Goal: Task Accomplishment & Management: Complete application form

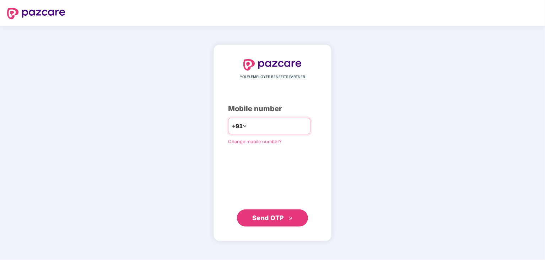
click at [283, 124] on input "number" at bounding box center [278, 125] width 58 height 11
type input "**********"
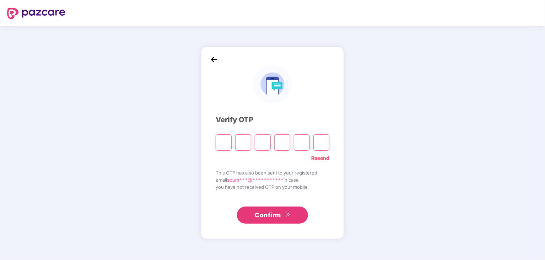
type input "*"
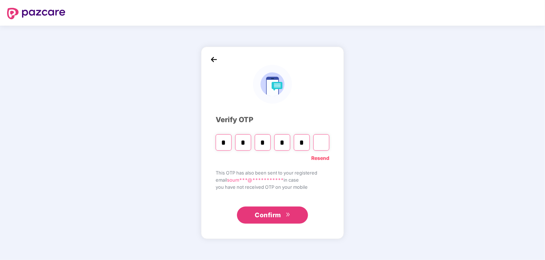
type input "*"
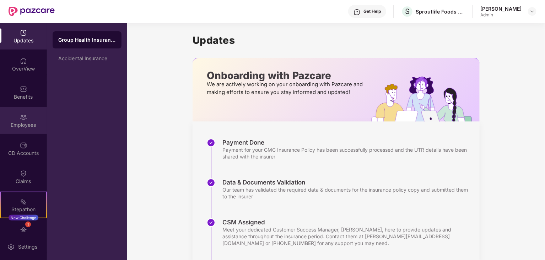
click at [21, 123] on div "Employees" at bounding box center [23, 124] width 47 height 7
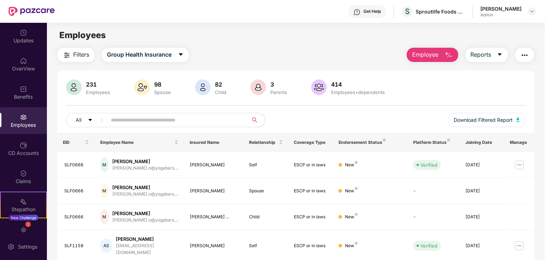
click at [427, 56] on span "Employee" at bounding box center [425, 54] width 27 height 9
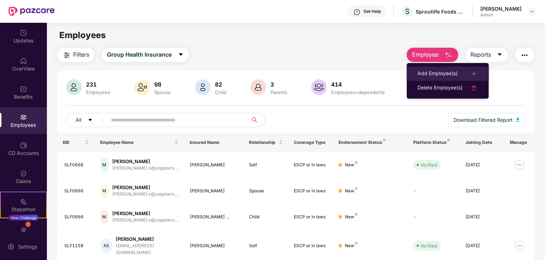
click at [431, 71] on div "Add Employee(s)" at bounding box center [438, 73] width 40 height 9
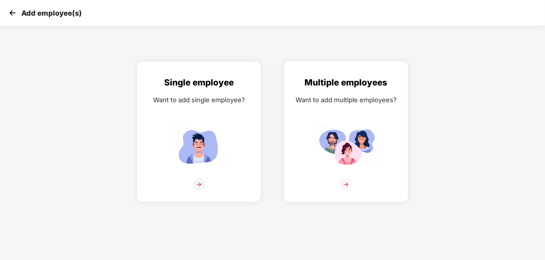
click at [340, 154] on img at bounding box center [346, 146] width 64 height 44
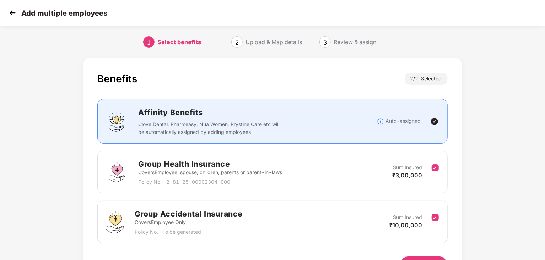
scroll to position [45, 0]
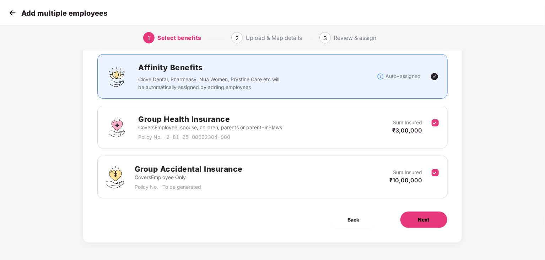
click at [424, 225] on button "Next" at bounding box center [424, 219] width 48 height 17
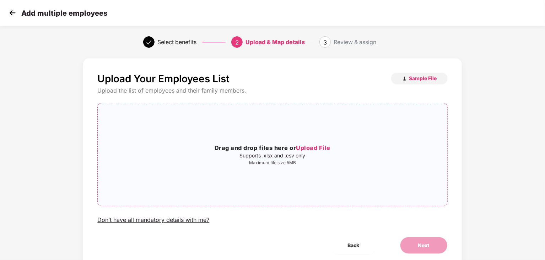
click at [277, 169] on div "Drag and drop files here or Upload File Supports .xlsx and .csv only Maximum fi…" at bounding box center [272, 154] width 349 height 91
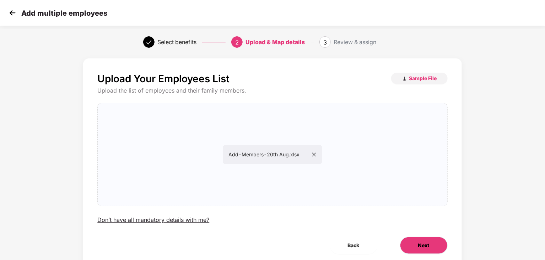
click at [413, 246] on button "Next" at bounding box center [424, 244] width 48 height 17
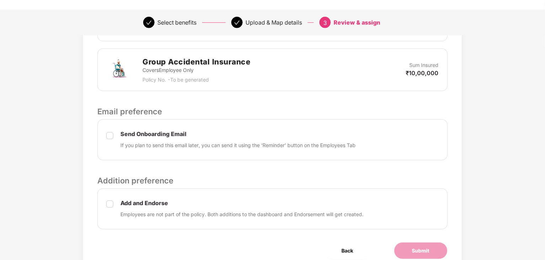
scroll to position [225, 0]
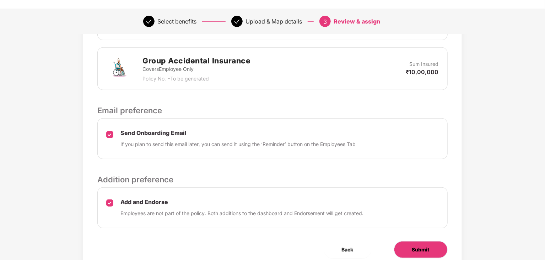
click at [419, 247] on span "Submit" at bounding box center [420, 249] width 17 height 8
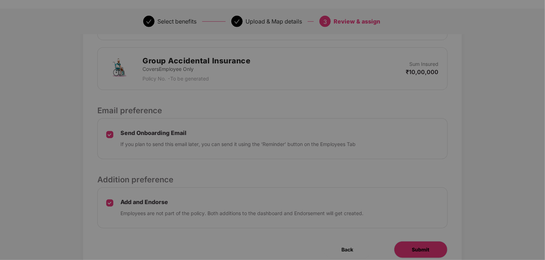
scroll to position [0, 0]
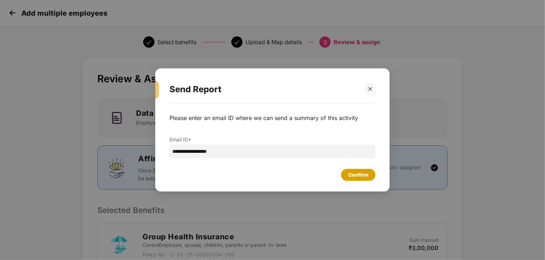
click at [362, 178] on div "Confirm" at bounding box center [358, 175] width 20 height 8
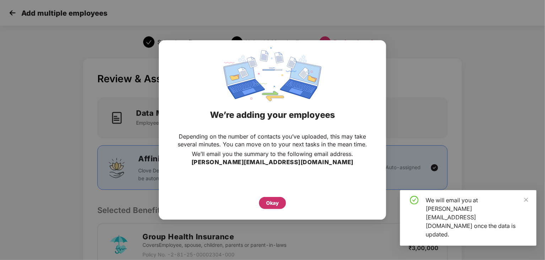
click at [268, 203] on div "Okay" at bounding box center [272, 203] width 13 height 8
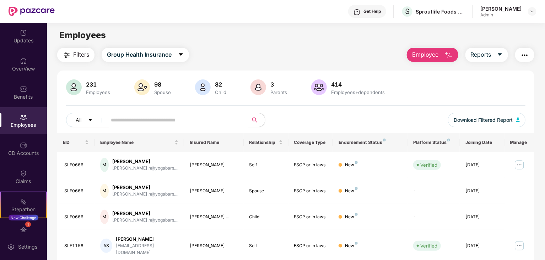
click at [429, 57] on span "Employee" at bounding box center [425, 54] width 27 height 9
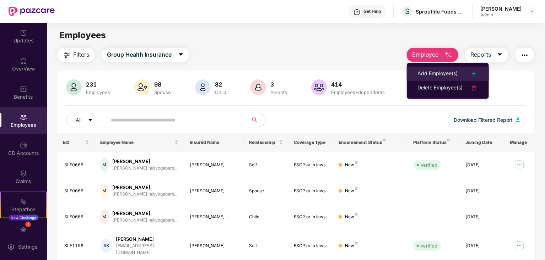
click at [433, 74] on div "Add Employee(s)" at bounding box center [438, 73] width 40 height 9
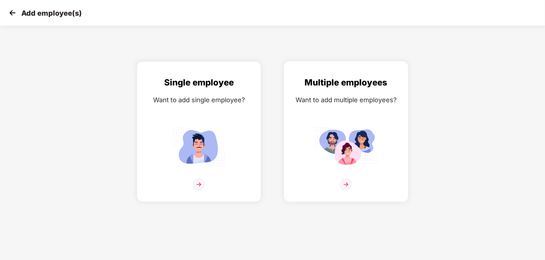
click at [363, 134] on img at bounding box center [346, 146] width 64 height 44
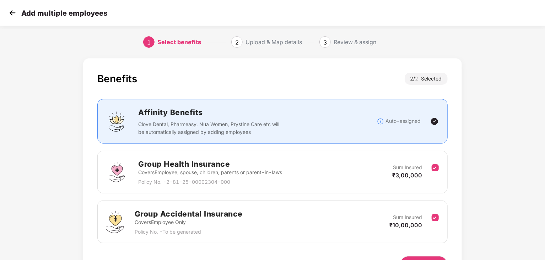
scroll to position [45, 0]
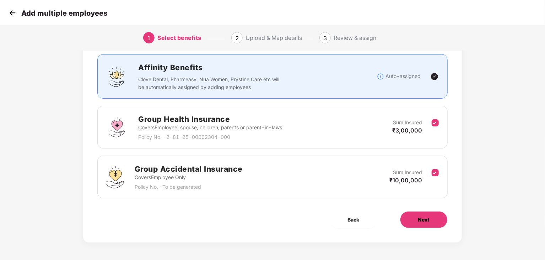
click at [427, 219] on span "Next" at bounding box center [423, 219] width 11 height 8
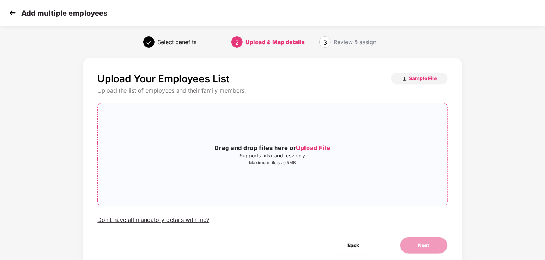
click at [360, 145] on h3 "Drag and drop files here or Upload File" at bounding box center [272, 147] width 349 height 9
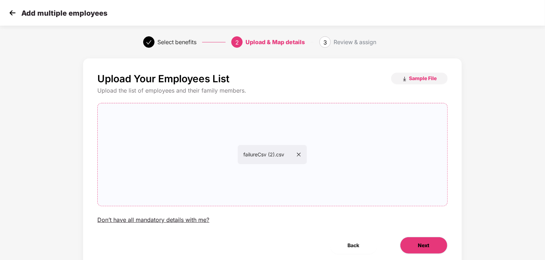
click at [418, 242] on button "Next" at bounding box center [424, 244] width 48 height 17
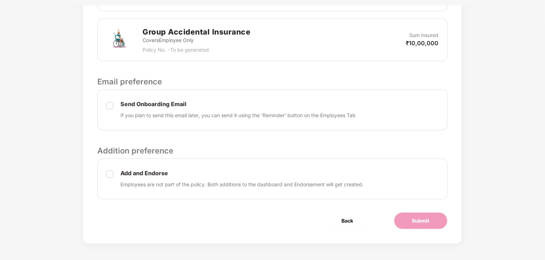
scroll to position [255, 0]
click at [419, 219] on span "Submit" at bounding box center [420, 220] width 17 height 8
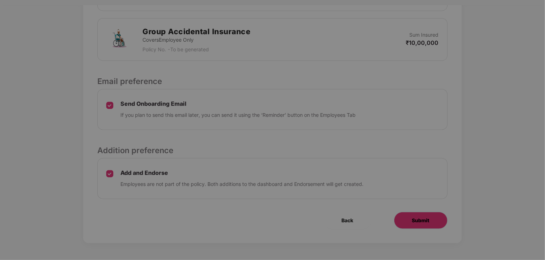
scroll to position [0, 0]
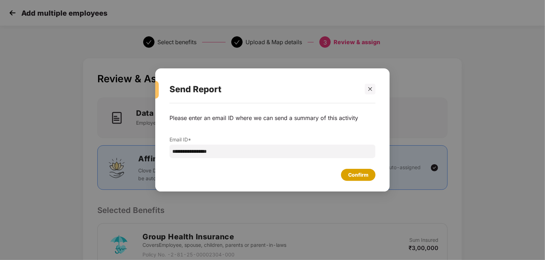
click at [353, 175] on div "Confirm" at bounding box center [358, 175] width 20 height 8
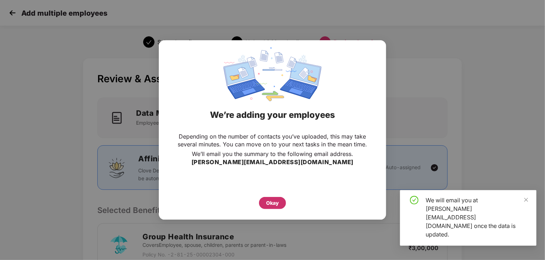
click at [272, 201] on div "Okay" at bounding box center [272, 203] width 13 height 8
